Goal: Information Seeking & Learning: Learn about a topic

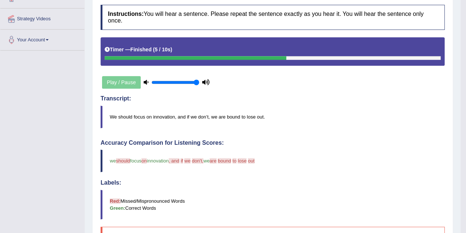
scroll to position [37, 0]
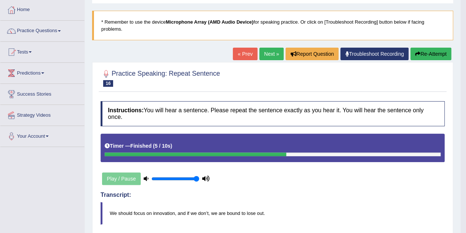
click at [260, 52] on link "Next »" at bounding box center [272, 54] width 24 height 13
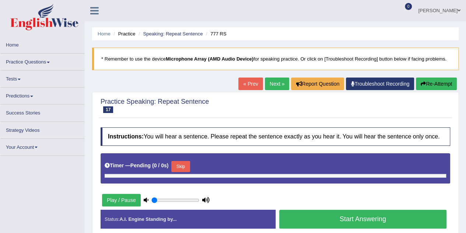
type input "1"
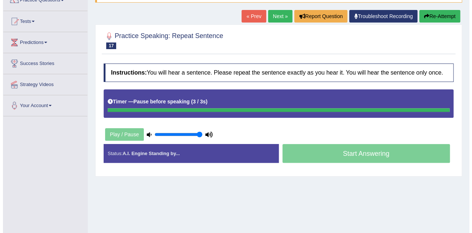
scroll to position [111, 0]
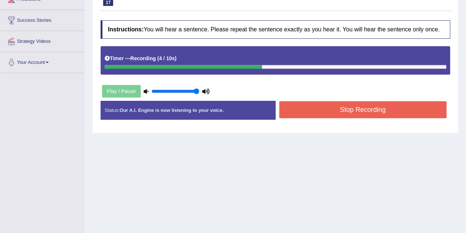
click at [345, 107] on button "Stop Recording" at bounding box center [364, 109] width 168 height 17
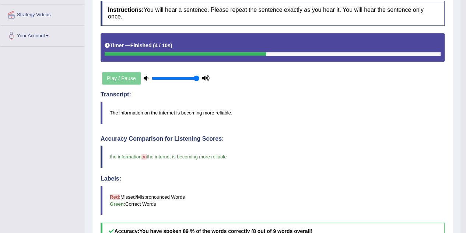
scroll to position [37, 0]
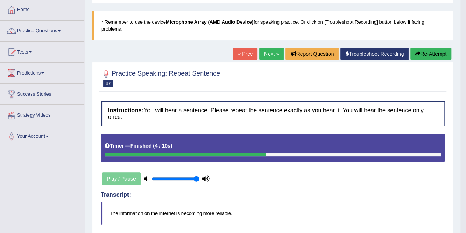
click at [267, 56] on link "Next »" at bounding box center [272, 54] width 24 height 13
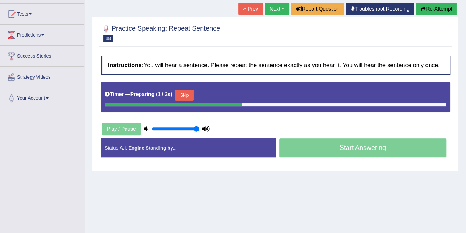
scroll to position [74, 0]
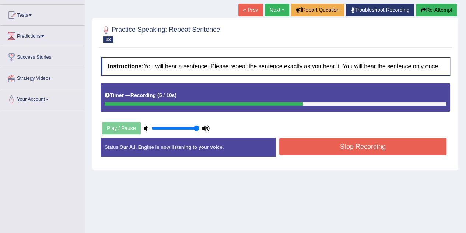
click at [321, 144] on button "Stop Recording" at bounding box center [364, 146] width 168 height 17
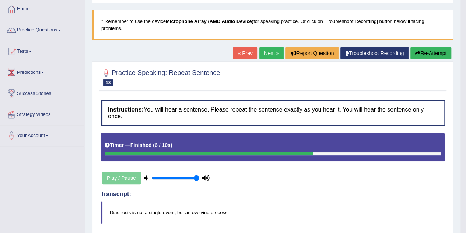
scroll to position [37, 0]
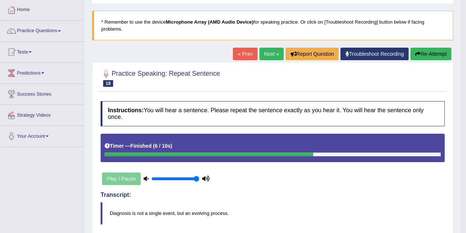
click at [269, 52] on link "Next »" at bounding box center [272, 54] width 24 height 13
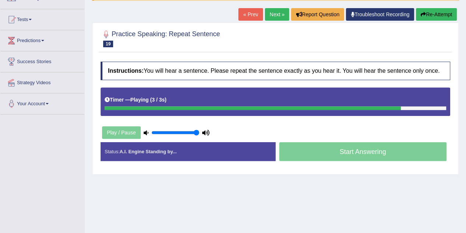
scroll to position [37, 0]
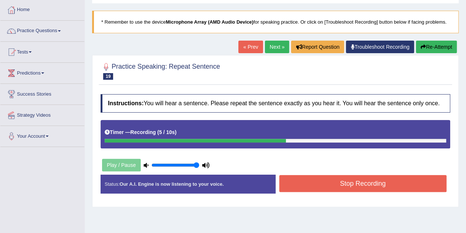
click at [324, 182] on button "Stop Recording" at bounding box center [364, 183] width 168 height 17
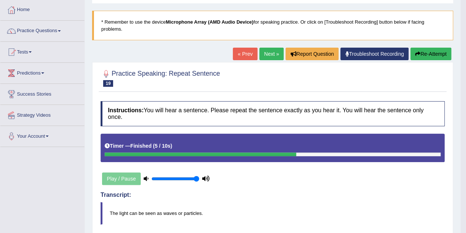
click at [268, 52] on link "Next »" at bounding box center [272, 54] width 24 height 13
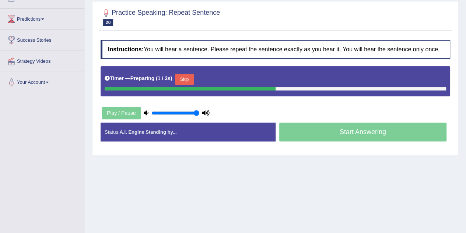
scroll to position [74, 0]
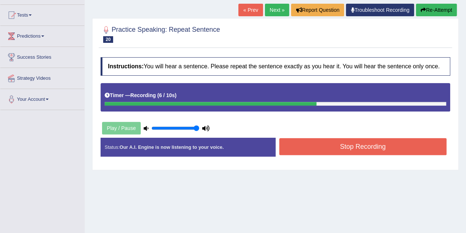
click at [333, 146] on button "Stop Recording" at bounding box center [364, 146] width 168 height 17
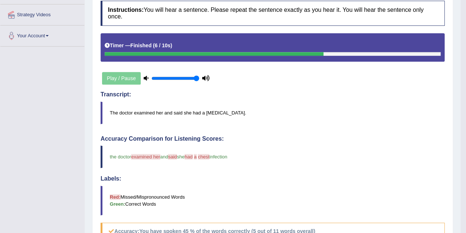
scroll to position [37, 0]
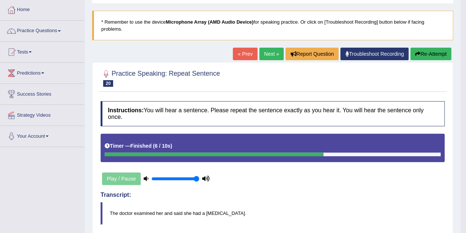
click at [274, 59] on link "Next »" at bounding box center [272, 54] width 24 height 13
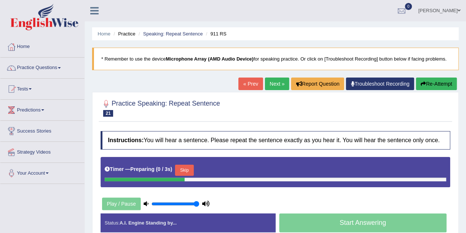
scroll to position [37, 0]
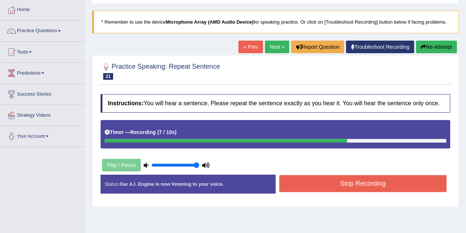
click at [335, 178] on button "Stop Recording" at bounding box center [364, 183] width 168 height 17
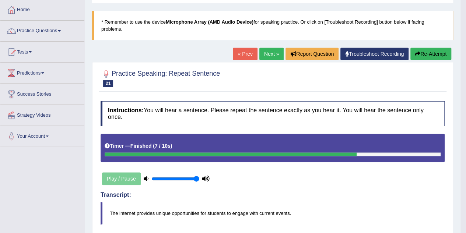
click at [277, 57] on link "Next »" at bounding box center [272, 54] width 24 height 13
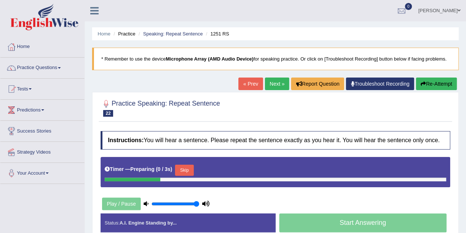
scroll to position [37, 0]
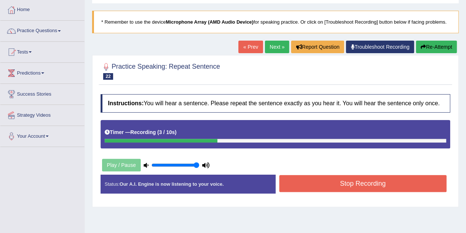
click at [394, 182] on button "Stop Recording" at bounding box center [364, 183] width 168 height 17
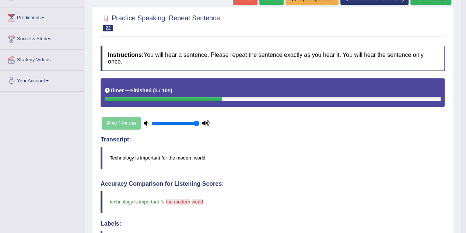
scroll to position [49, 0]
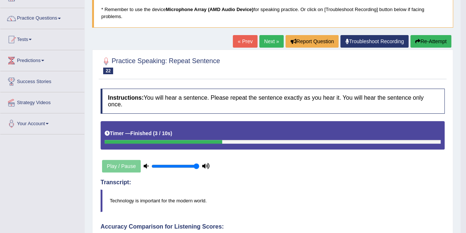
click at [266, 46] on link "Next »" at bounding box center [272, 41] width 24 height 13
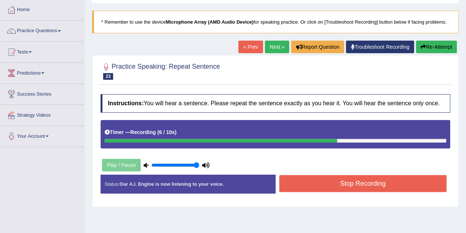
click at [355, 180] on button "Stop Recording" at bounding box center [364, 183] width 168 height 17
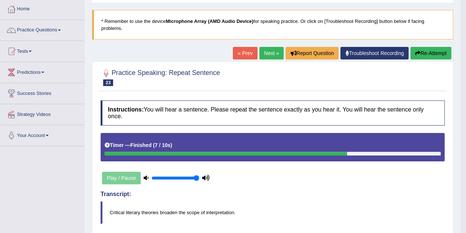
scroll to position [37, 0]
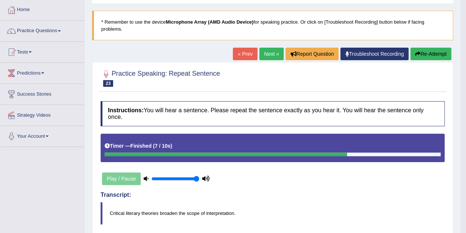
click at [276, 55] on link "Next »" at bounding box center [272, 54] width 24 height 13
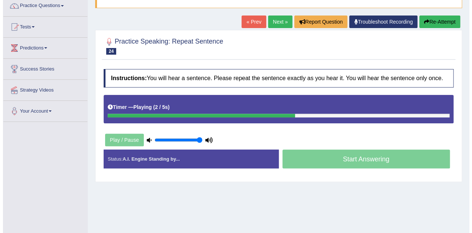
scroll to position [74, 0]
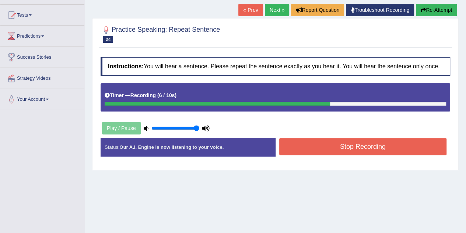
click at [316, 140] on button "Stop Recording" at bounding box center [364, 146] width 168 height 17
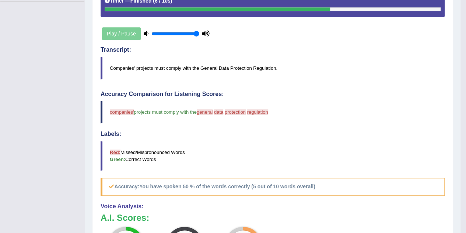
scroll to position [37, 0]
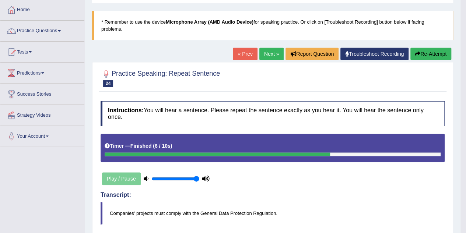
click at [278, 56] on link "Next »" at bounding box center [272, 54] width 24 height 13
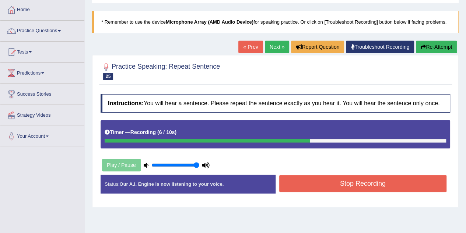
click at [337, 188] on button "Stop Recording" at bounding box center [364, 183] width 168 height 17
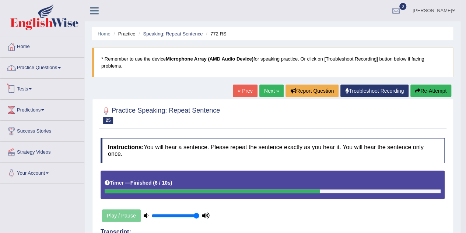
click at [45, 64] on link "Practice Questions" at bounding box center [42, 67] width 84 height 18
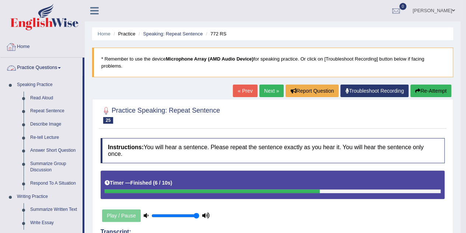
click at [49, 124] on link "Describe Image" at bounding box center [55, 124] width 56 height 13
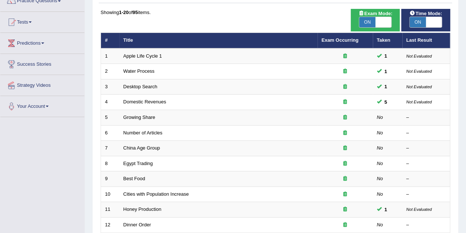
scroll to position [74, 0]
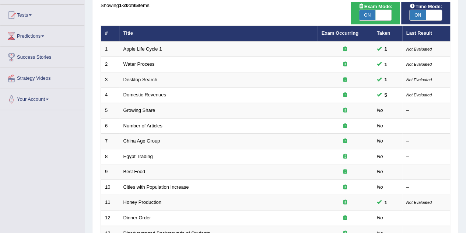
click at [344, 32] on link "Exam Occurring" at bounding box center [340, 33] width 37 height 6
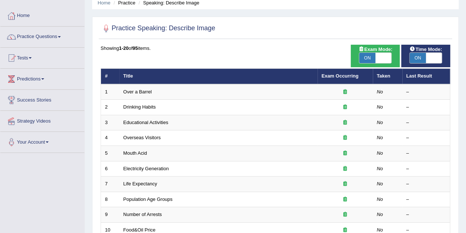
scroll to position [31, 0]
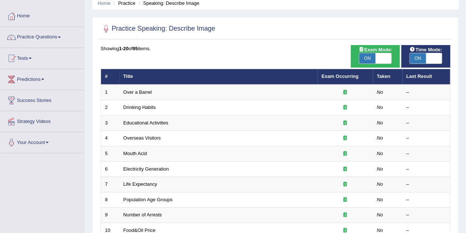
click at [337, 77] on link "Exam Occurring" at bounding box center [340, 76] width 37 height 6
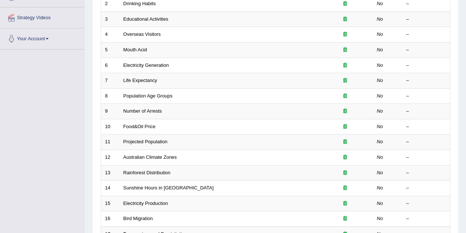
scroll to position [31, 0]
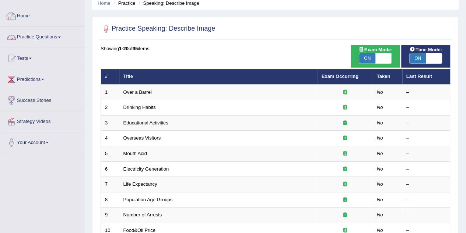
click at [130, 92] on link "Over a Barrel" at bounding box center [138, 92] width 28 height 6
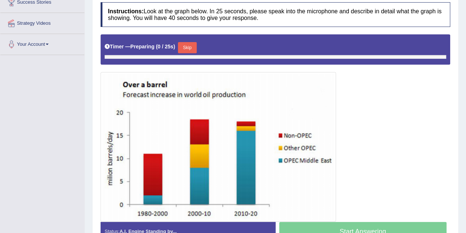
scroll to position [165, 0]
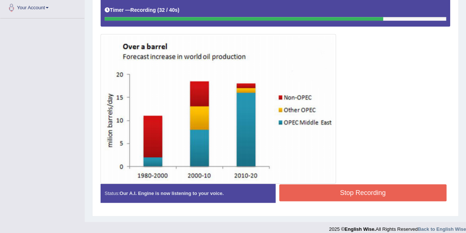
click at [362, 185] on button "Stop Recording" at bounding box center [364, 192] width 168 height 17
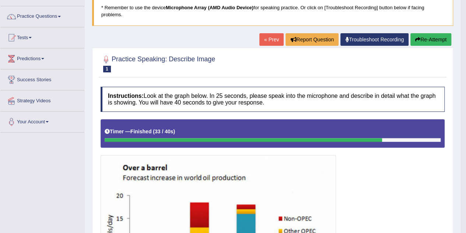
scroll to position [8, 0]
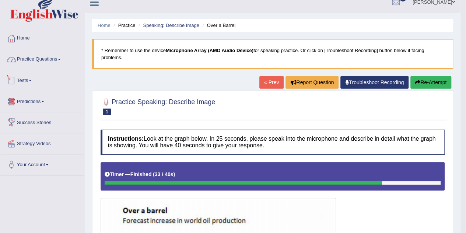
click at [37, 62] on link "Practice Questions" at bounding box center [42, 58] width 84 height 18
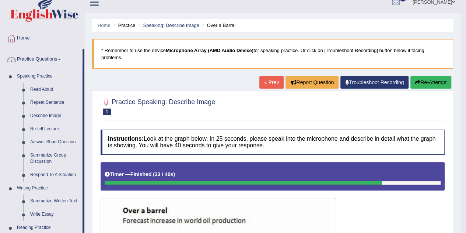
click at [36, 115] on link "Describe Image" at bounding box center [55, 115] width 56 height 13
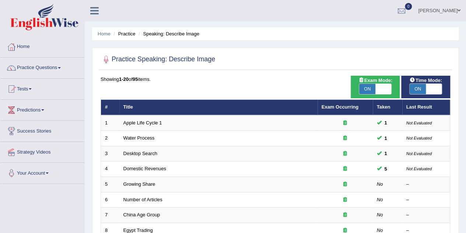
click at [152, 184] on link "Growing Share" at bounding box center [140, 184] width 32 height 6
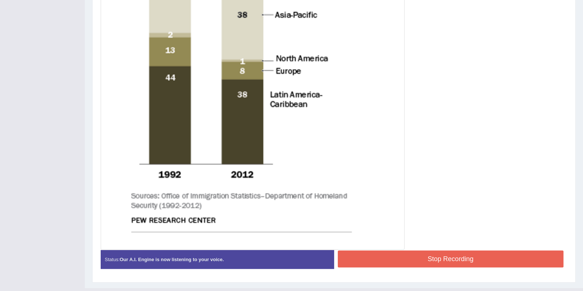
scroll to position [357, 0]
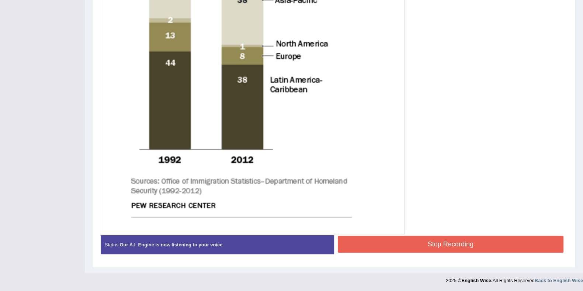
click at [432, 232] on button "Stop Recording" at bounding box center [451, 244] width 226 height 17
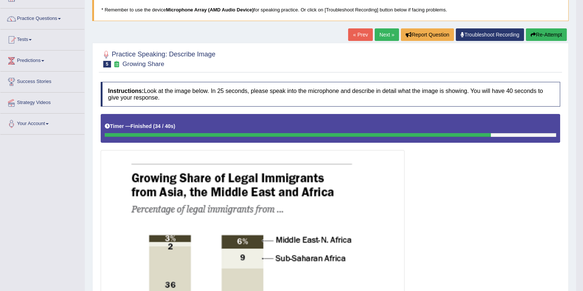
scroll to position [35, 0]
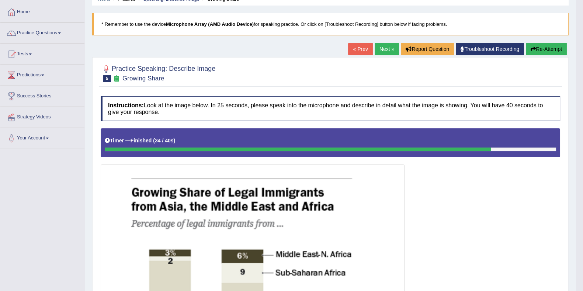
click at [379, 48] on link "Next »" at bounding box center [387, 49] width 24 height 13
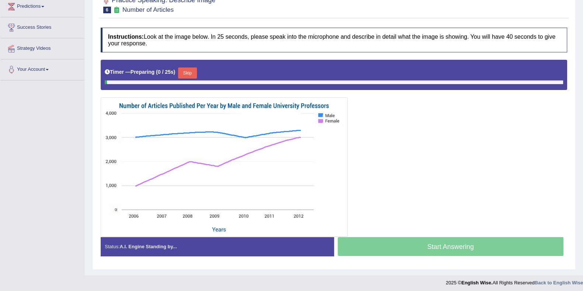
scroll to position [105, 0]
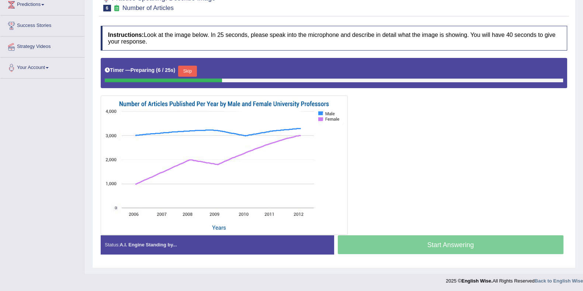
click at [188, 72] on button "Skip" at bounding box center [187, 71] width 18 height 11
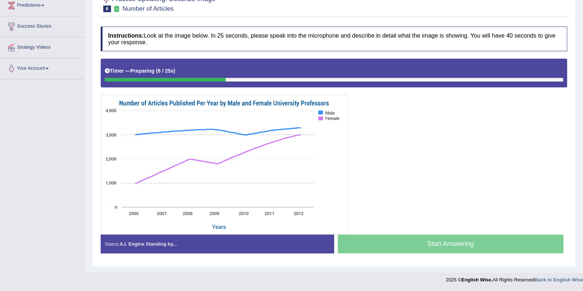
scroll to position [104, 0]
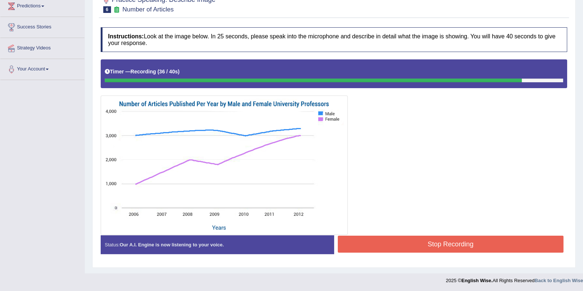
click at [438, 241] on button "Stop Recording" at bounding box center [451, 244] width 226 height 17
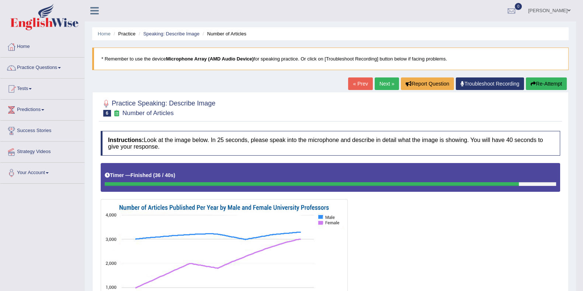
scroll to position [0, 0]
click at [381, 88] on link "Next »" at bounding box center [387, 83] width 24 height 13
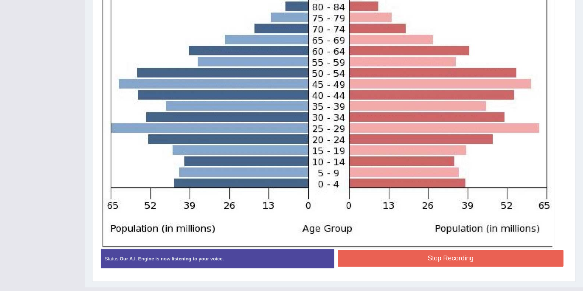
scroll to position [283, 0]
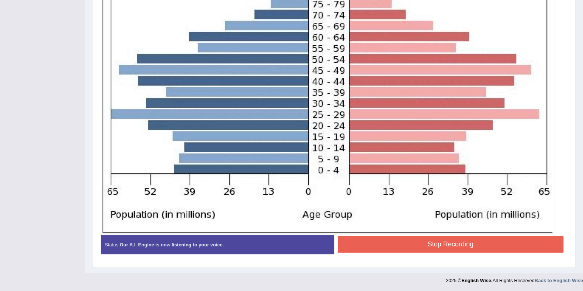
click at [404, 237] on button "Stop Recording" at bounding box center [451, 244] width 226 height 17
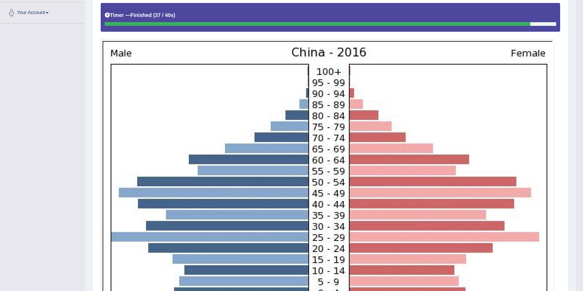
scroll to position [64, 0]
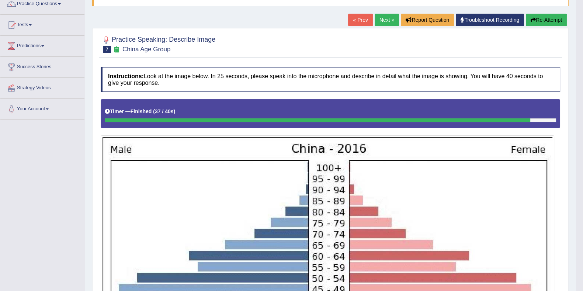
click at [389, 22] on link "Next »" at bounding box center [387, 20] width 24 height 13
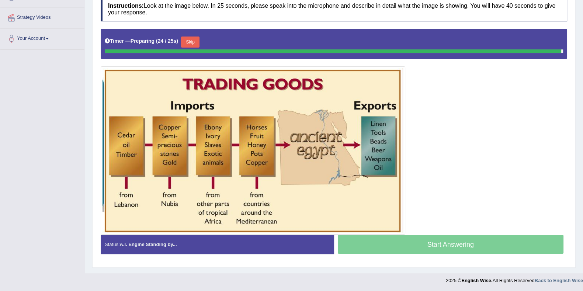
scroll to position [132, 0]
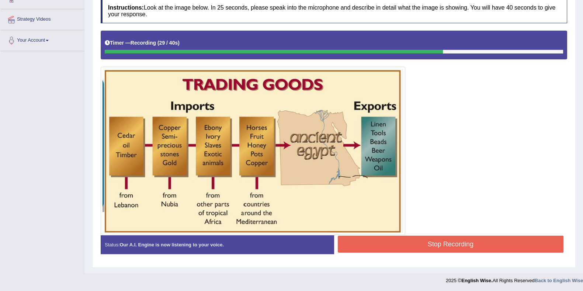
click at [466, 243] on button "Stop Recording" at bounding box center [451, 244] width 226 height 17
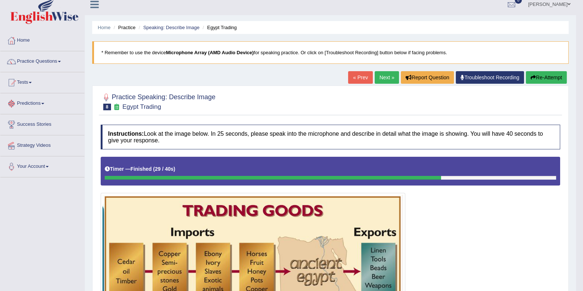
scroll to position [0, 0]
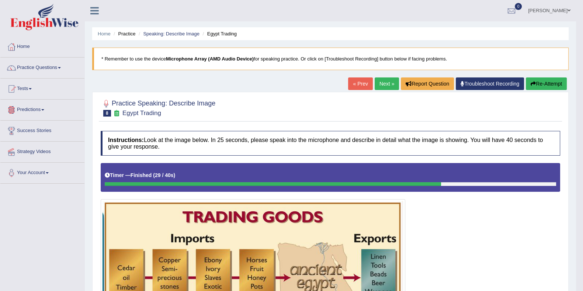
click at [389, 89] on link "Next »" at bounding box center [387, 83] width 24 height 13
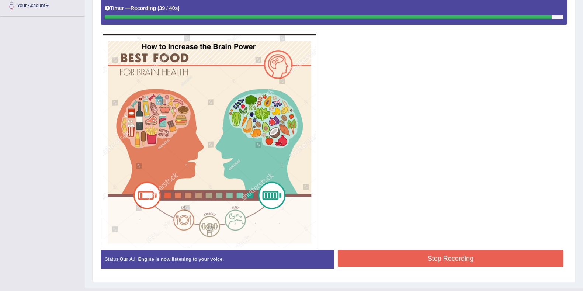
scroll to position [181, 0]
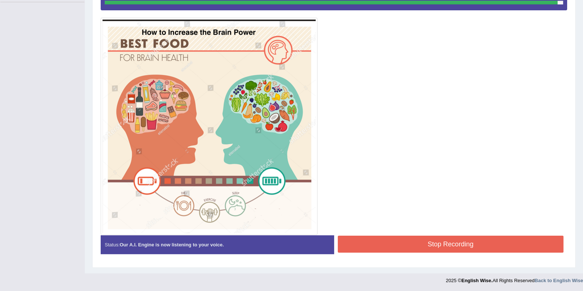
click at [421, 247] on button "Stop Recording" at bounding box center [451, 244] width 226 height 17
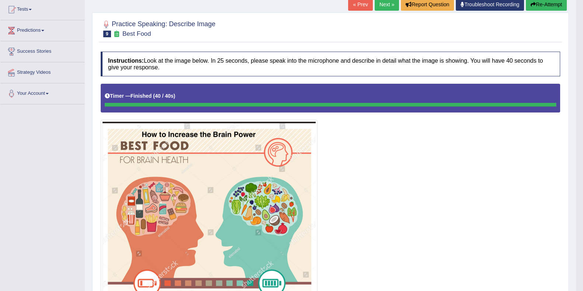
scroll to position [0, 0]
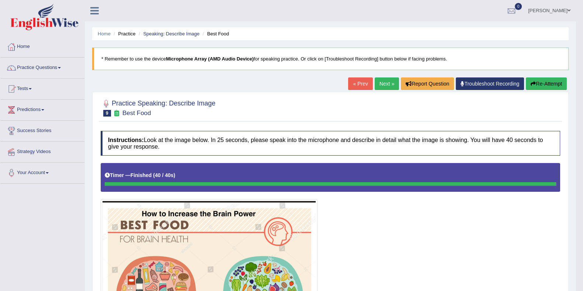
click at [385, 88] on link "Next »" at bounding box center [387, 83] width 24 height 13
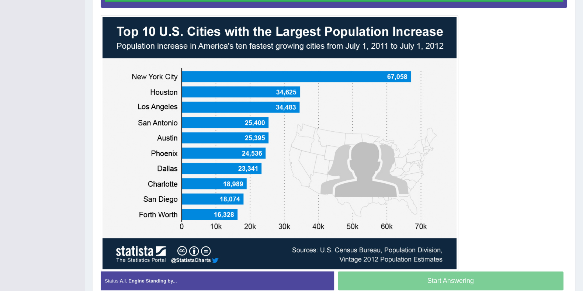
scroll to position [182, 0]
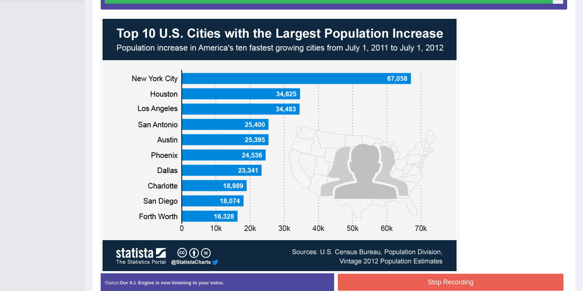
click at [380, 274] on button "Stop Recording" at bounding box center [451, 282] width 226 height 17
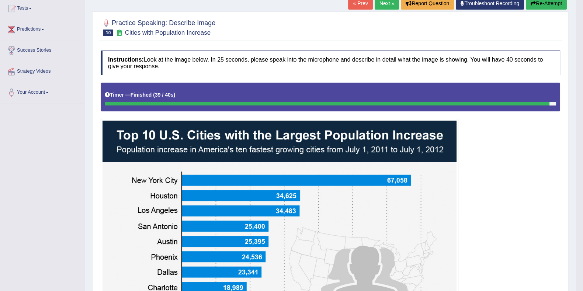
scroll to position [79, 0]
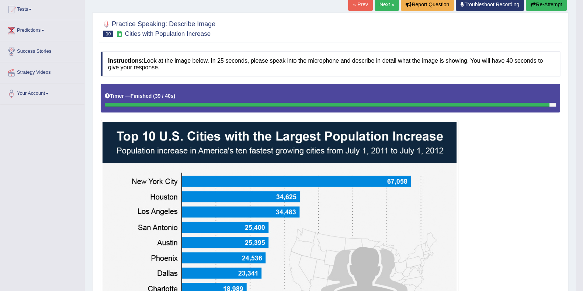
click at [380, 9] on link "Next »" at bounding box center [387, 4] width 24 height 13
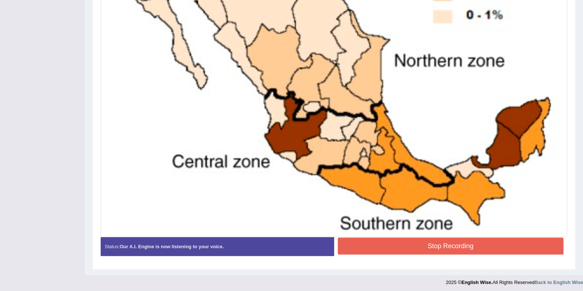
scroll to position [320, 0]
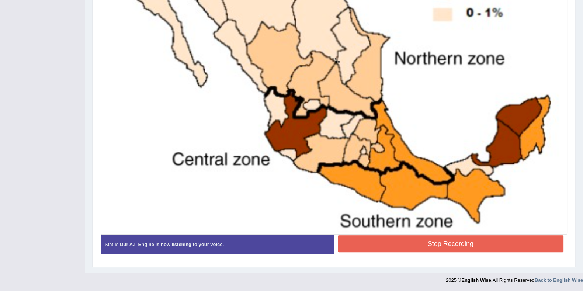
click at [444, 246] on button "Stop Recording" at bounding box center [451, 243] width 226 height 17
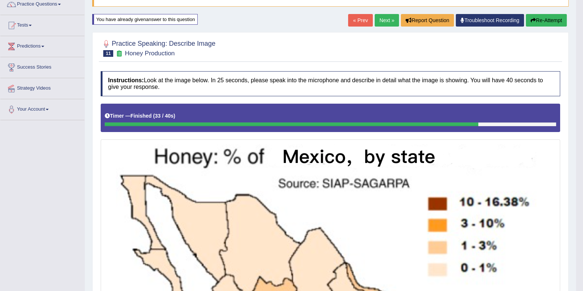
scroll to position [44, 0]
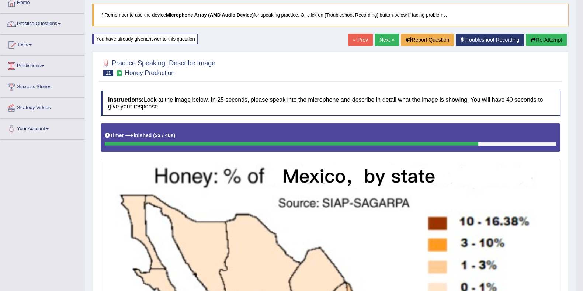
click at [381, 39] on link "Next »" at bounding box center [387, 40] width 24 height 13
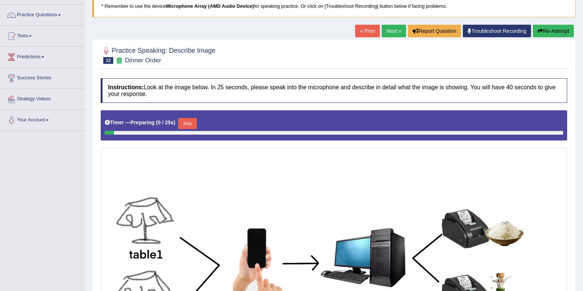
scroll to position [138, 0]
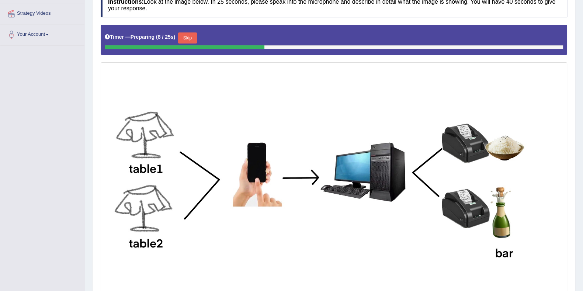
click at [194, 38] on button "Skip" at bounding box center [187, 37] width 18 height 11
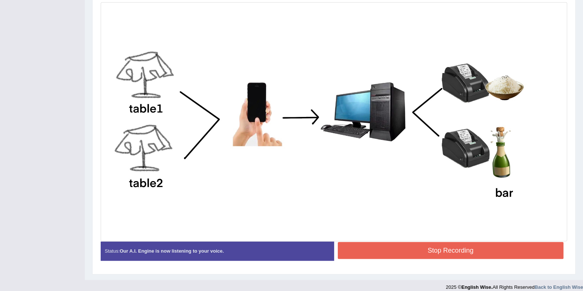
scroll to position [204, 0]
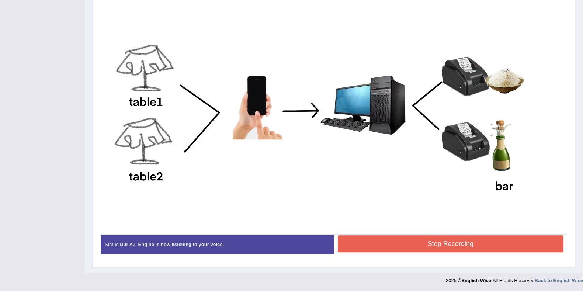
click at [410, 237] on button "Stop Recording" at bounding box center [451, 243] width 226 height 17
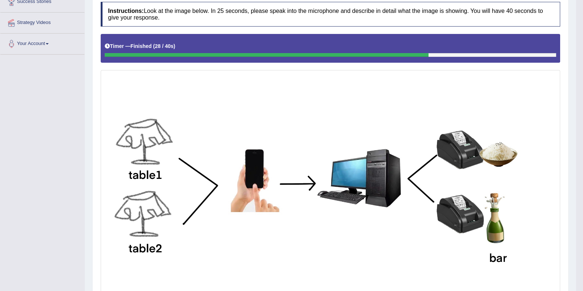
scroll to position [19, 0]
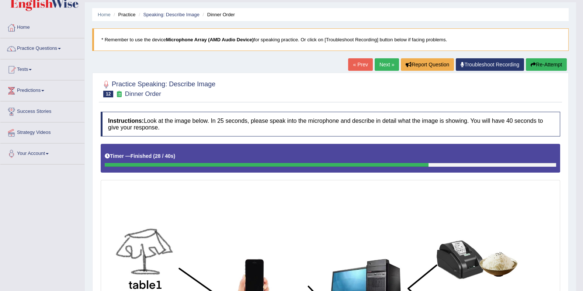
click at [537, 64] on button "Re-Attempt" at bounding box center [546, 64] width 41 height 13
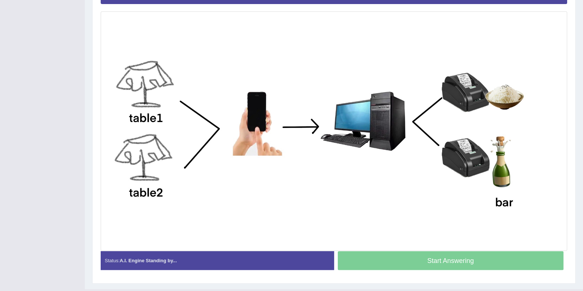
scroll to position [152, 0]
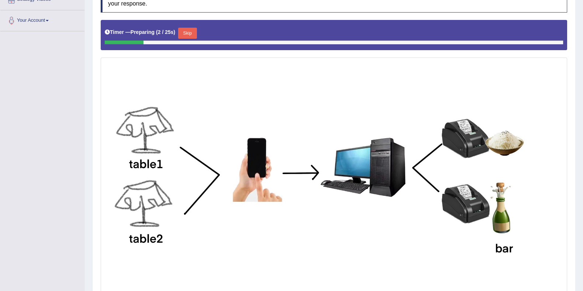
click at [195, 33] on button "Skip" at bounding box center [187, 33] width 18 height 11
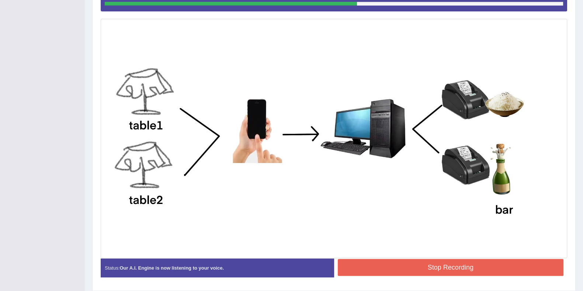
scroll to position [198, 0]
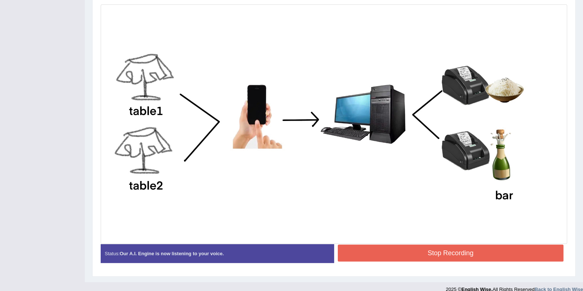
click at [402, 246] on button "Stop Recording" at bounding box center [451, 252] width 226 height 17
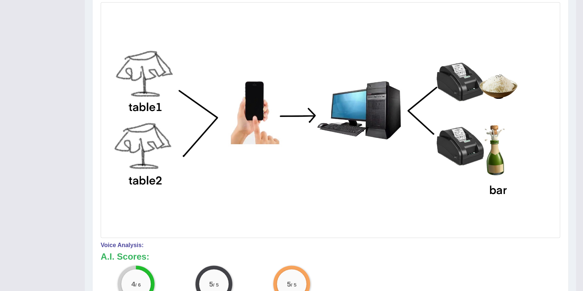
scroll to position [77, 0]
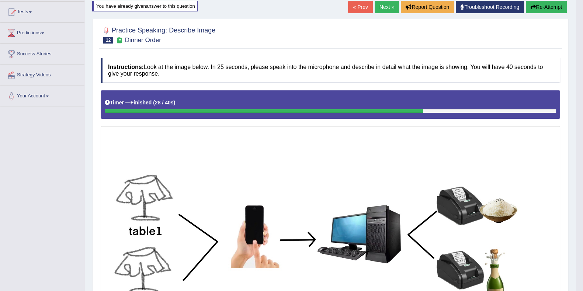
click at [385, 2] on link "Next »" at bounding box center [387, 7] width 24 height 13
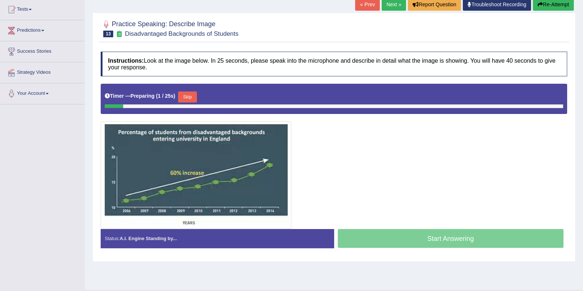
scroll to position [92, 0]
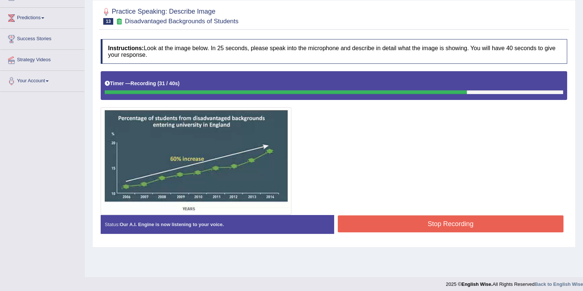
click at [383, 227] on button "Stop Recording" at bounding box center [451, 223] width 226 height 17
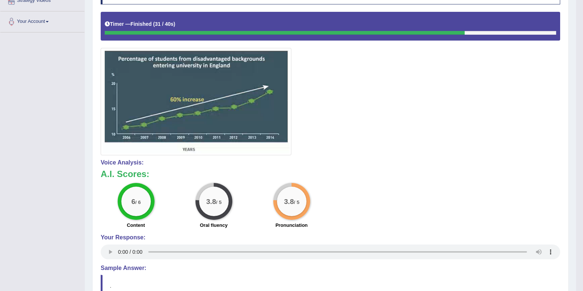
scroll to position [37, 0]
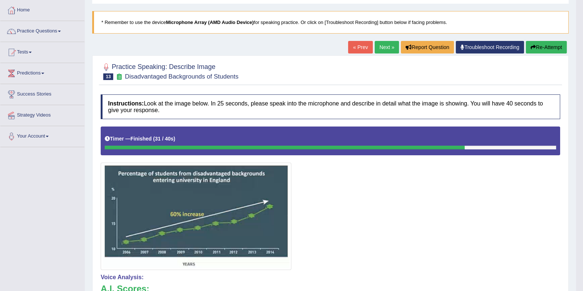
click at [382, 47] on link "Next »" at bounding box center [387, 47] width 24 height 13
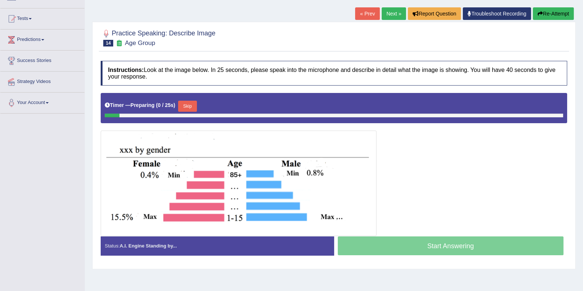
scroll to position [92, 0]
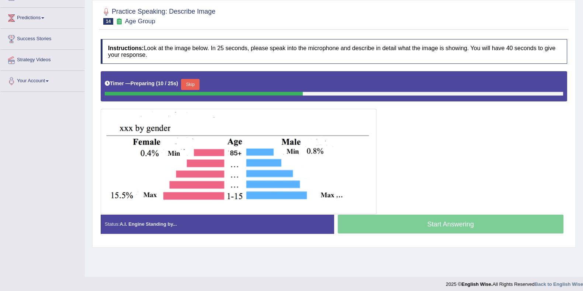
click at [191, 84] on button "Skip" at bounding box center [190, 84] width 18 height 11
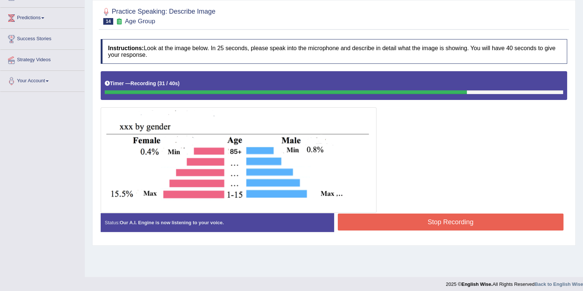
click at [391, 225] on button "Stop Recording" at bounding box center [451, 221] width 226 height 17
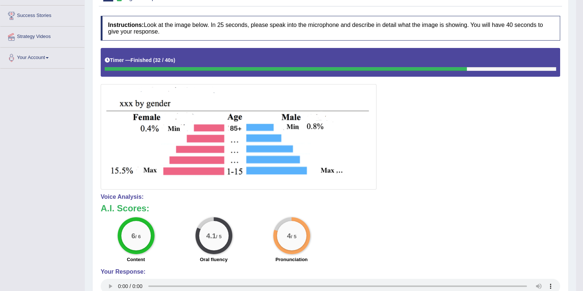
scroll to position [0, 0]
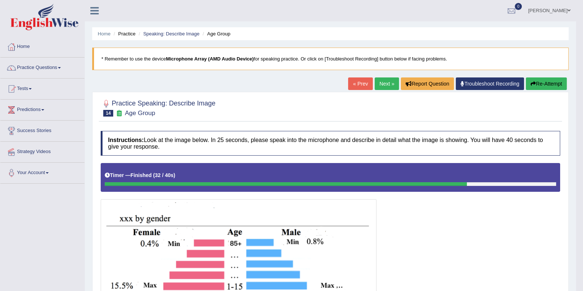
click at [389, 86] on link "Next »" at bounding box center [387, 83] width 24 height 13
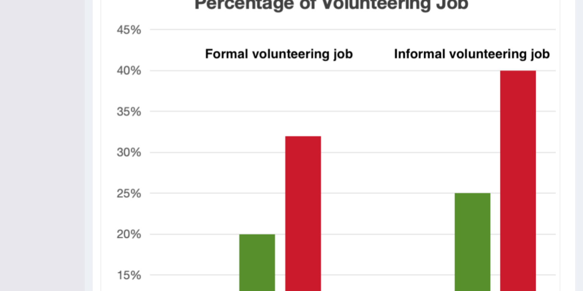
scroll to position [160, 0]
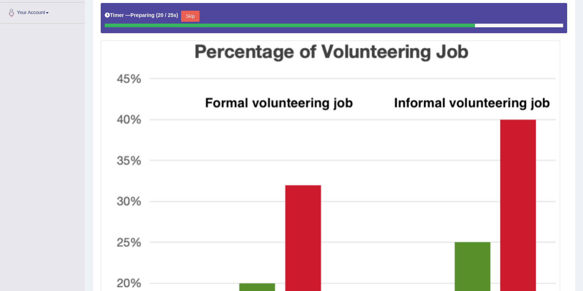
click at [195, 16] on button "Skip" at bounding box center [190, 16] width 18 height 11
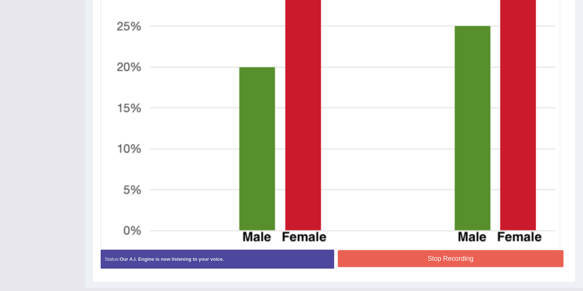
scroll to position [389, 0]
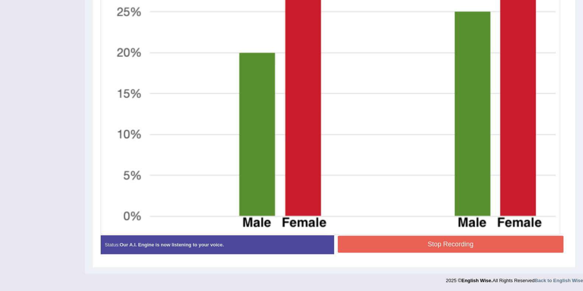
click at [455, 244] on button "Stop Recording" at bounding box center [451, 244] width 226 height 17
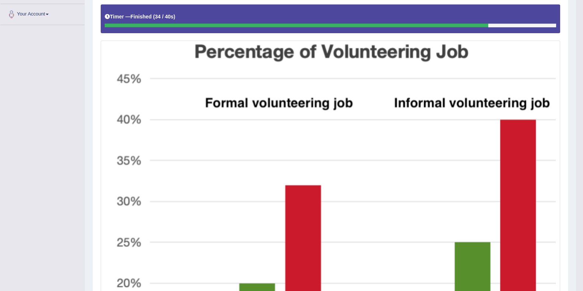
scroll to position [20, 0]
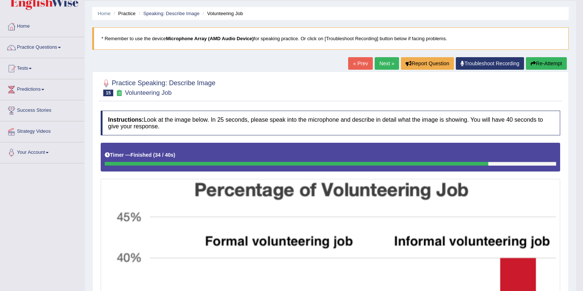
click at [383, 65] on link "Next »" at bounding box center [387, 63] width 24 height 13
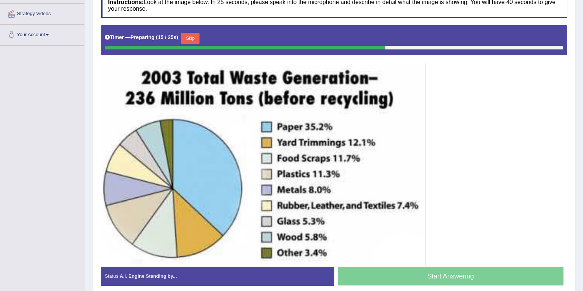
scroll to position [124, 0]
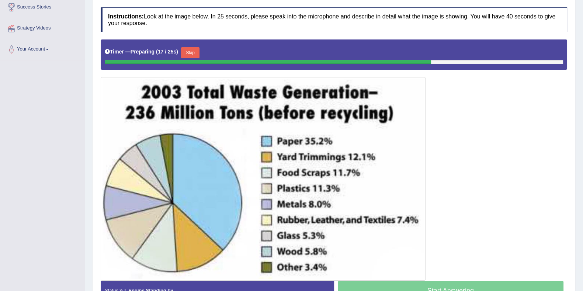
drag, startPoint x: 192, startPoint y: 49, endPoint x: 206, endPoint y: 56, distance: 16.5
click at [192, 49] on button "Skip" at bounding box center [190, 52] width 18 height 11
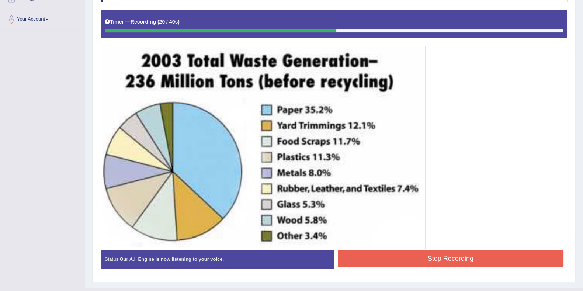
scroll to position [168, 0]
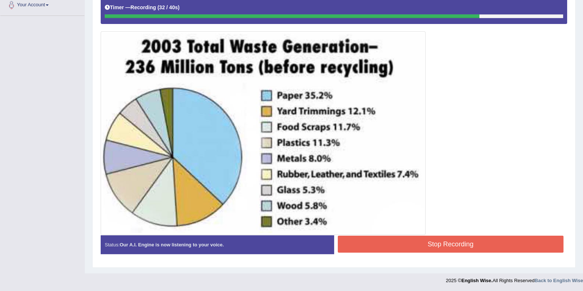
click at [407, 248] on button "Stop Recording" at bounding box center [451, 244] width 226 height 17
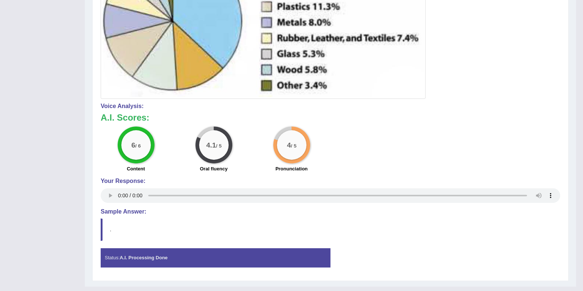
scroll to position [0, 0]
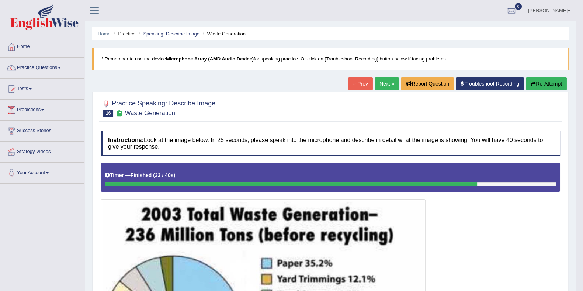
click at [381, 87] on link "Next »" at bounding box center [387, 83] width 24 height 13
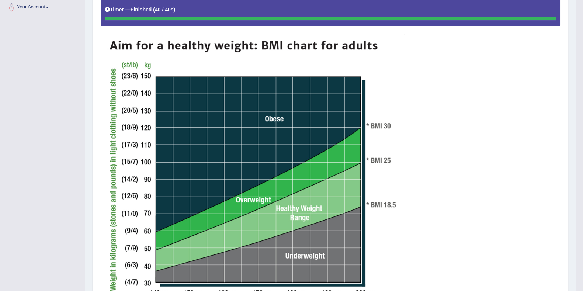
scroll to position [46, 0]
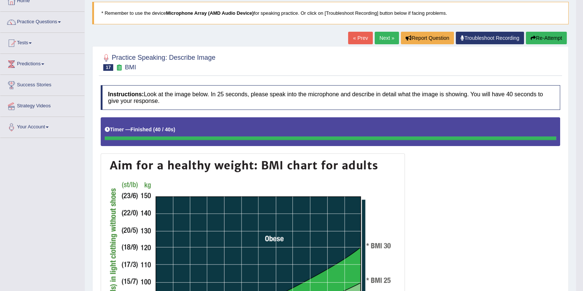
click at [380, 39] on link "Next »" at bounding box center [387, 38] width 24 height 13
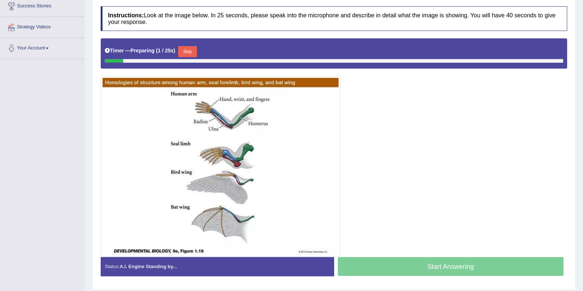
scroll to position [146, 0]
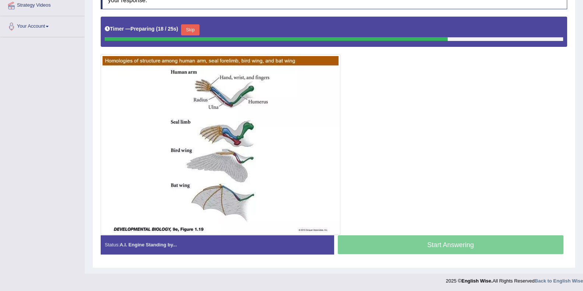
click at [194, 32] on button "Skip" at bounding box center [190, 29] width 18 height 11
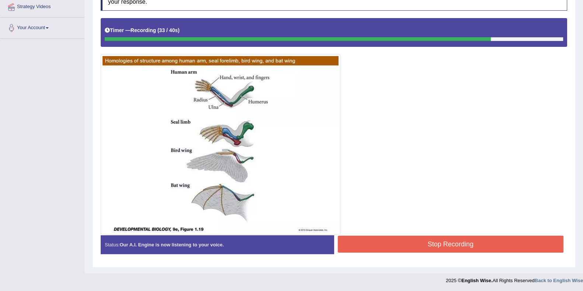
click at [461, 237] on button "Stop Recording" at bounding box center [451, 244] width 226 height 17
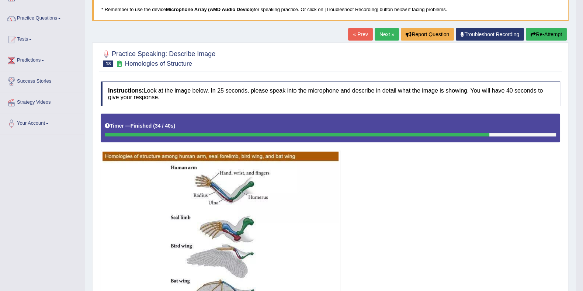
scroll to position [0, 0]
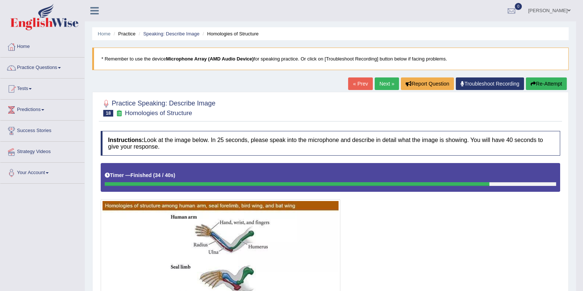
click at [384, 81] on link "Next »" at bounding box center [387, 83] width 24 height 13
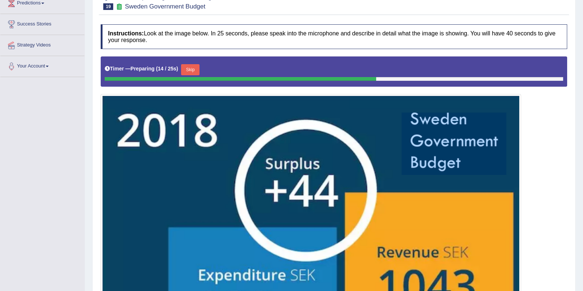
scroll to position [106, 0]
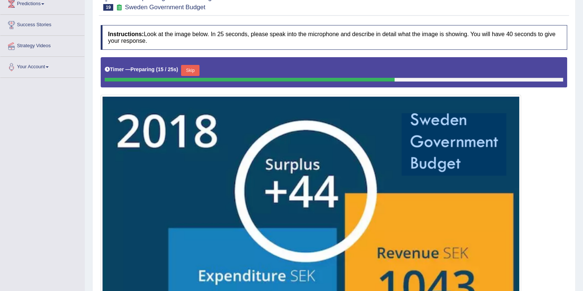
click at [199, 71] on button "Skip" at bounding box center [190, 70] width 18 height 11
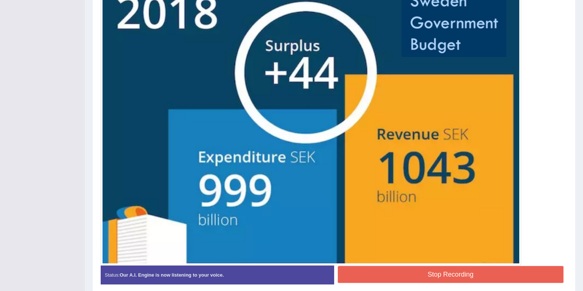
scroll to position [244, 0]
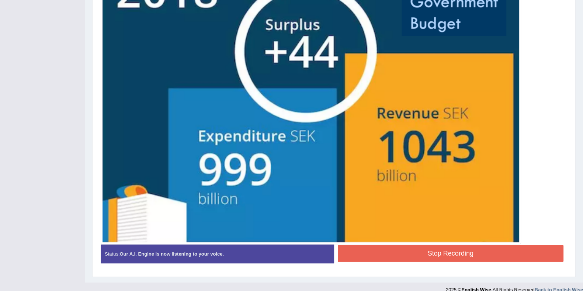
click at [447, 255] on button "Stop Recording" at bounding box center [451, 253] width 226 height 17
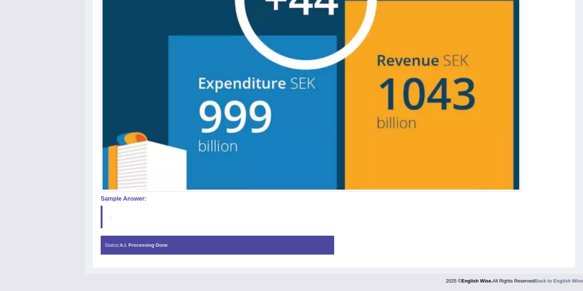
scroll to position [112, 0]
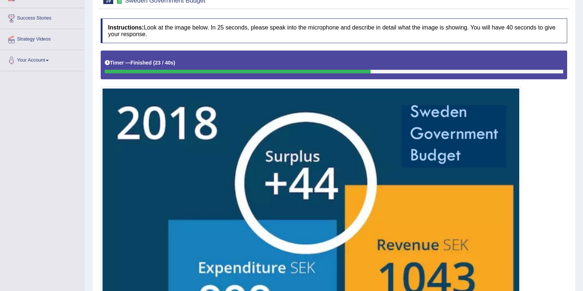
click at [360, 71] on div at bounding box center [238, 72] width 266 height 4
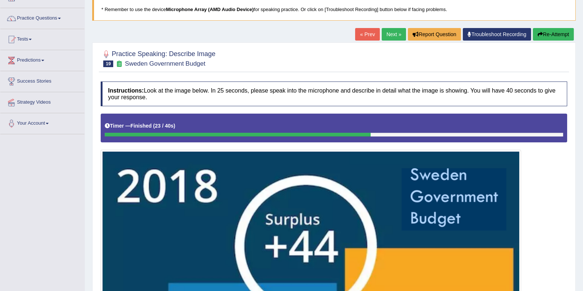
scroll to position [20, 0]
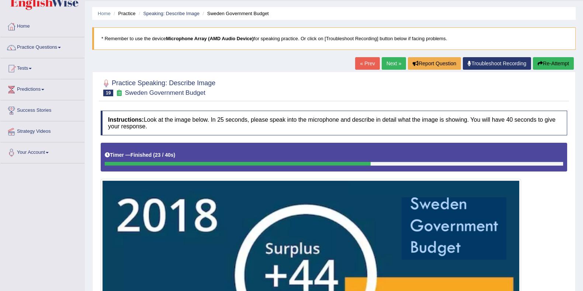
click at [552, 62] on button "Re-Attempt" at bounding box center [553, 63] width 41 height 13
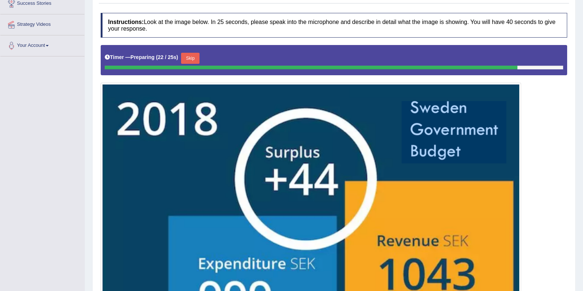
scroll to position [106, 0]
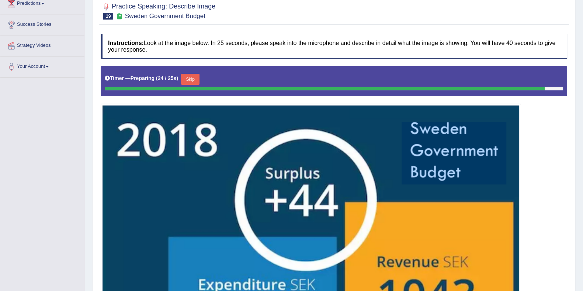
click at [198, 76] on button "Skip" at bounding box center [190, 79] width 18 height 11
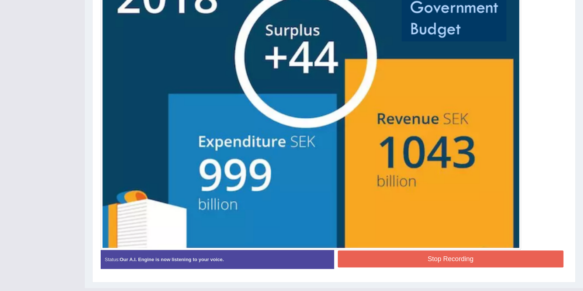
scroll to position [257, 0]
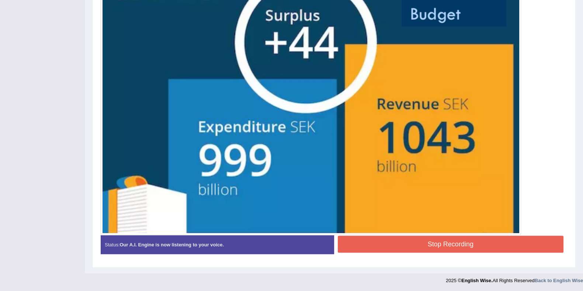
click at [420, 243] on button "Stop Recording" at bounding box center [451, 244] width 226 height 17
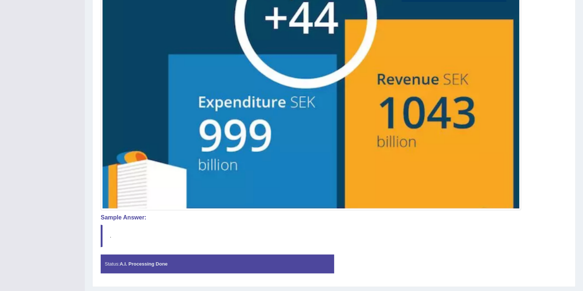
scroll to position [301, 0]
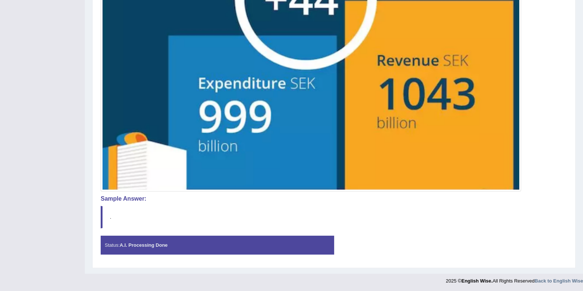
click at [155, 244] on strong "A.I. Processing Done" at bounding box center [143, 245] width 48 height 6
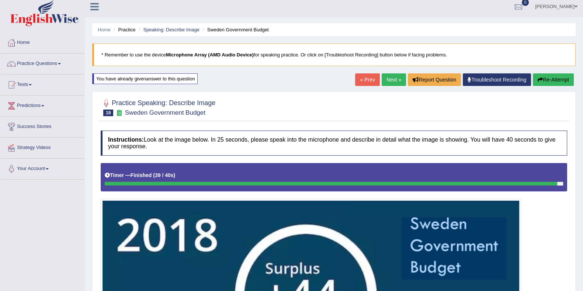
scroll to position [0, 0]
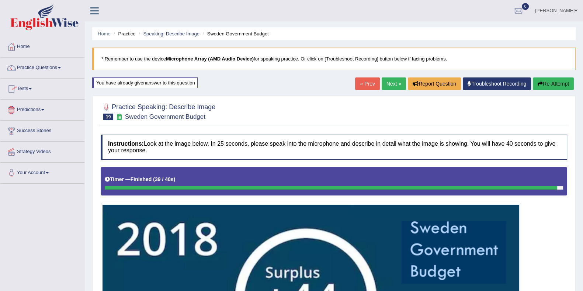
click at [44, 71] on link "Practice Questions" at bounding box center [42, 67] width 84 height 18
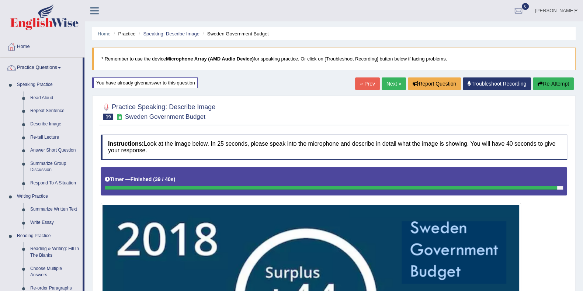
click at [49, 126] on link "Describe Image" at bounding box center [55, 124] width 56 height 13
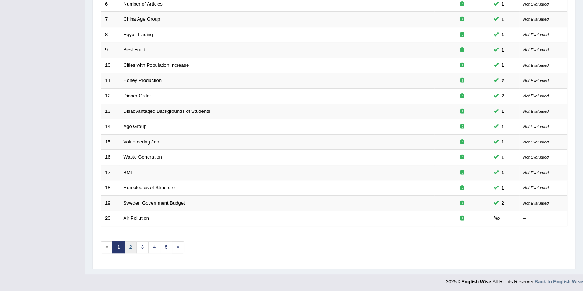
click at [129, 246] on link "2" at bounding box center [130, 247] width 12 height 12
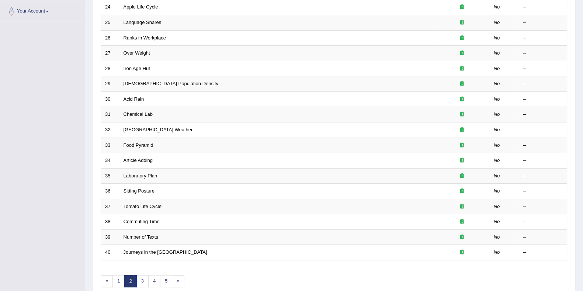
scroll to position [195, 0]
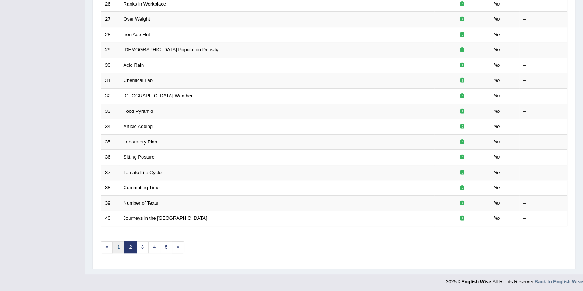
click at [121, 245] on link "1" at bounding box center [118, 247] width 12 height 12
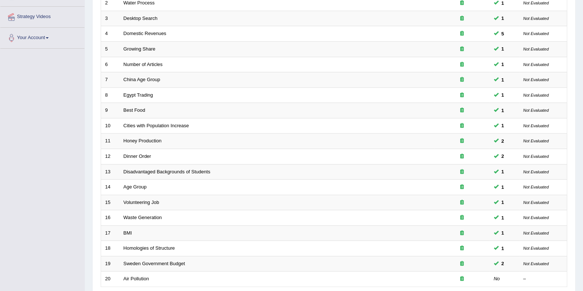
scroll to position [195, 0]
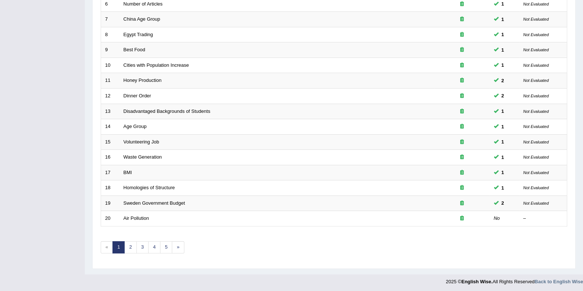
click at [173, 202] on link "Sweden Government Budget" at bounding box center [155, 203] width 62 height 6
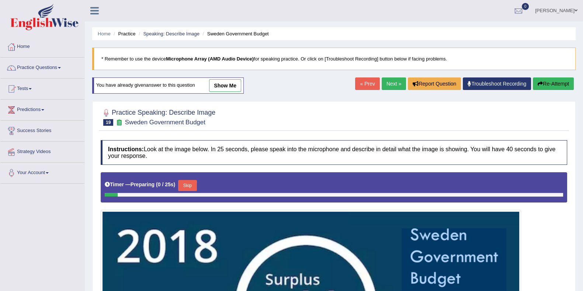
click at [220, 83] on link "show me" at bounding box center [225, 85] width 32 height 13
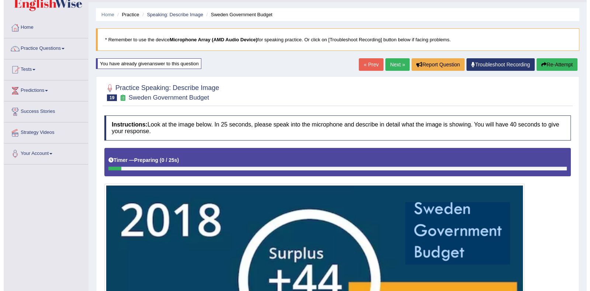
scroll to position [19, 0]
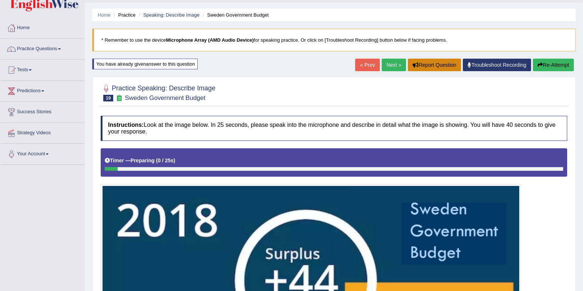
click at [413, 67] on button "Report Question" at bounding box center [434, 65] width 53 height 13
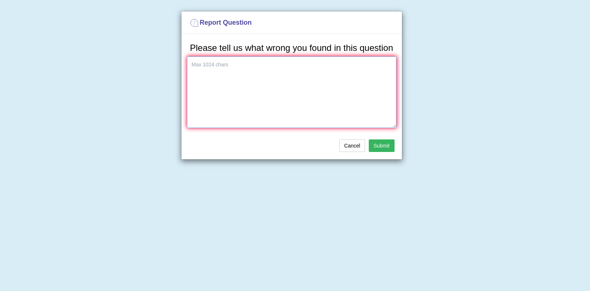
click at [315, 99] on textarea at bounding box center [291, 92] width 209 height 72
type textarea "I can not see the AI score. Thanks"
click at [385, 143] on button "Submit" at bounding box center [382, 145] width 26 height 13
